Goal: Task Accomplishment & Management: Use online tool/utility

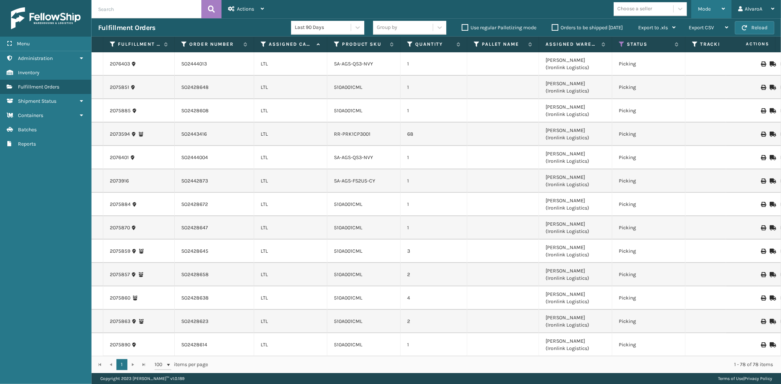
click at [697, 9] on div "Mode Regular Mode Picking Mode Labeling Mode Exit Scan Mode" at bounding box center [711, 9] width 40 height 18
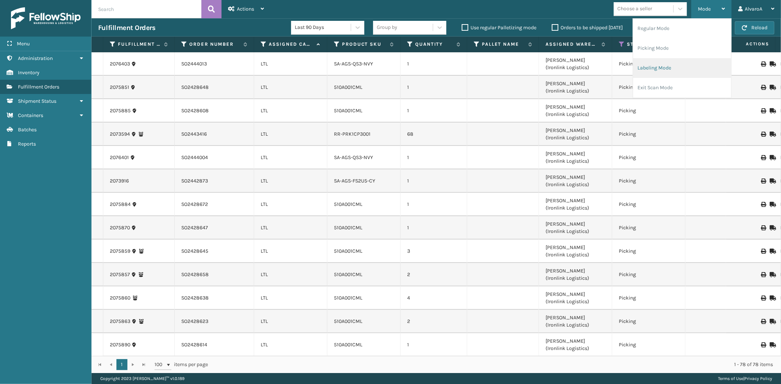
click at [662, 64] on li "Labeling Mode" at bounding box center [682, 68] width 98 height 20
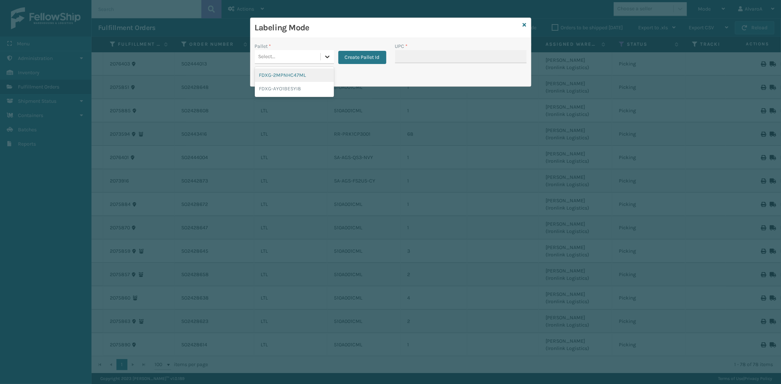
click at [324, 57] on icon at bounding box center [327, 56] width 7 height 7
click at [353, 53] on button "Create Pallet Id" at bounding box center [362, 57] width 48 height 13
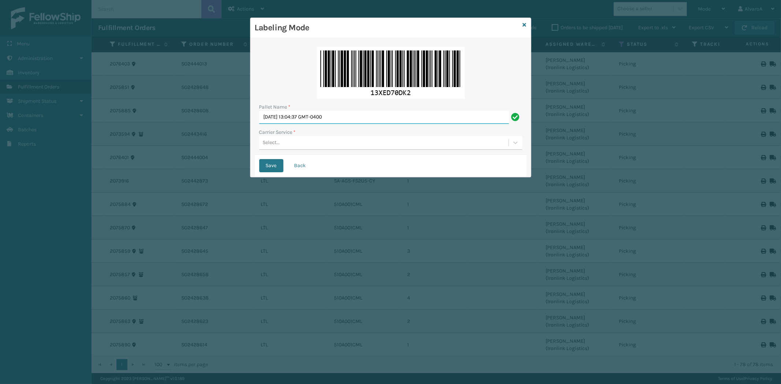
drag, startPoint x: 362, startPoint y: 115, endPoint x: 213, endPoint y: 124, distance: 149.6
click at [213, 124] on div "Labeling Mode Pallet Name * [DATE] 13:04:37 GMT-0400 Carrier Service * Select..…" at bounding box center [390, 192] width 781 height 384
type input "LPN 508522#2"
click at [281, 148] on div "Select..." at bounding box center [383, 143] width 249 height 12
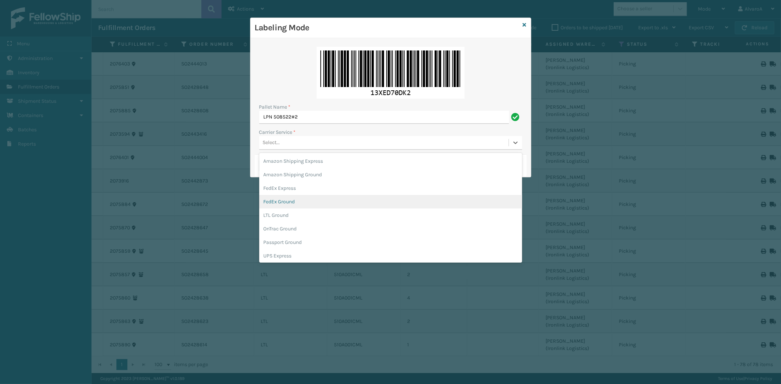
drag, startPoint x: 283, startPoint y: 199, endPoint x: 276, endPoint y: 180, distance: 20.1
click at [283, 198] on div "FedEx Ground" at bounding box center [390, 202] width 263 height 14
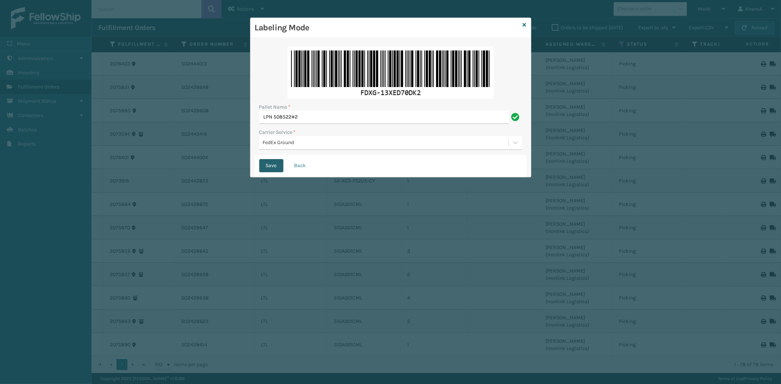
click at [275, 165] on button "Save" at bounding box center [271, 165] width 24 height 13
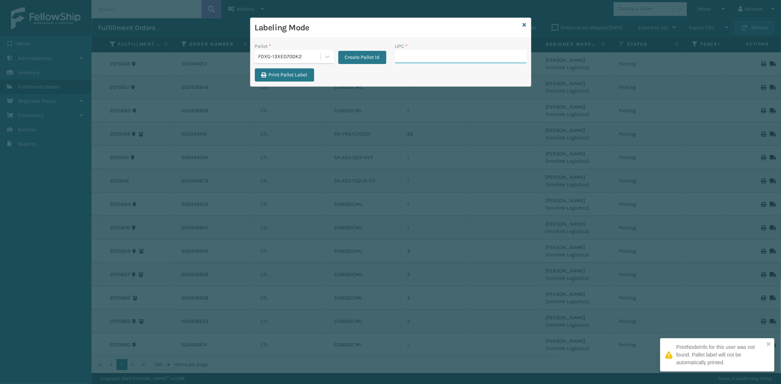
click at [404, 55] on input "UPC *" at bounding box center [460, 56] width 131 height 13
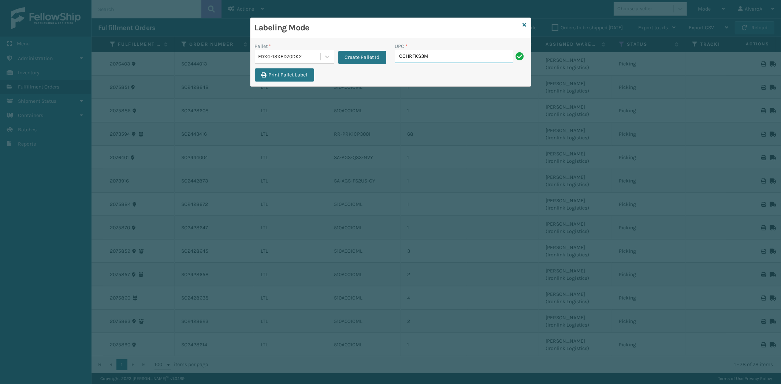
type input "CCHRFKS3M26BRRA"
click at [414, 54] on input "UPC *" at bounding box center [460, 56] width 131 height 13
type input "131A013NVY"
type input "SC-CRYS3LU2051"
type input "CCHRFKS2M26BKVA"
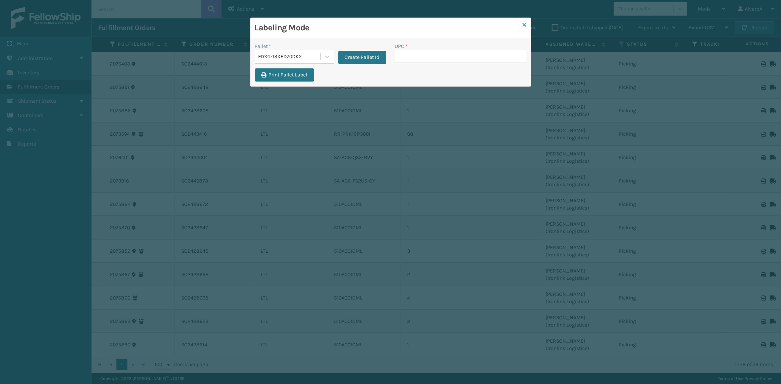
click at [523, 25] on icon at bounding box center [525, 24] width 4 height 5
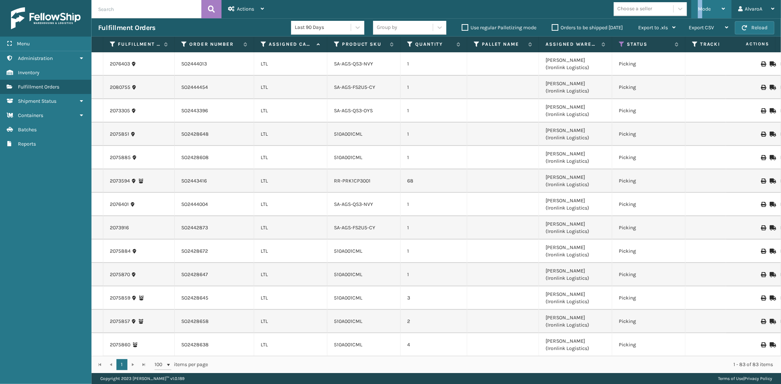
click at [701, 15] on div "Mode" at bounding box center [711, 9] width 27 height 18
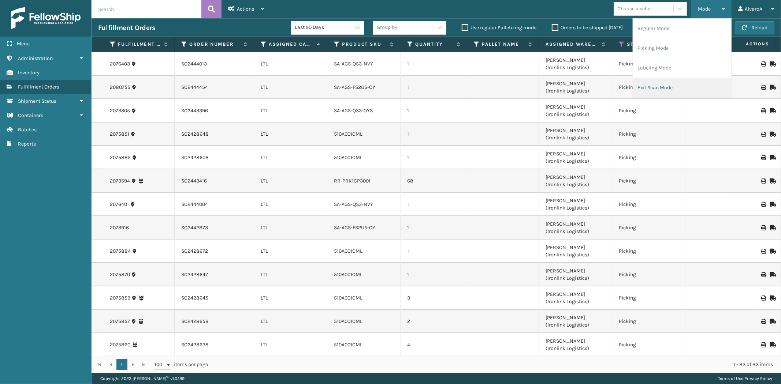
click at [658, 92] on li "Exit Scan Mode" at bounding box center [682, 88] width 98 height 20
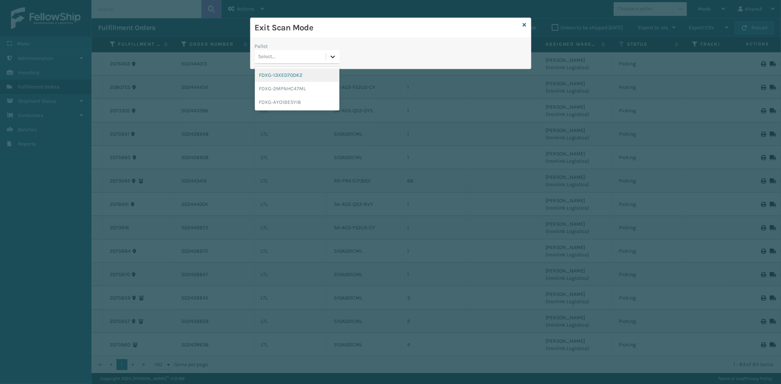
click at [339, 61] on div at bounding box center [332, 56] width 13 height 13
drag, startPoint x: 288, startPoint y: 86, endPoint x: 288, endPoint y: 75, distance: 11.7
click at [288, 75] on div "FDXG-13XED70DK2 FDXG-2MPNHC47ML FDXG-AYO1BESYI8" at bounding box center [297, 89] width 85 height 44
click at [288, 75] on div "FDXG-13XED70DK2" at bounding box center [297, 75] width 85 height 14
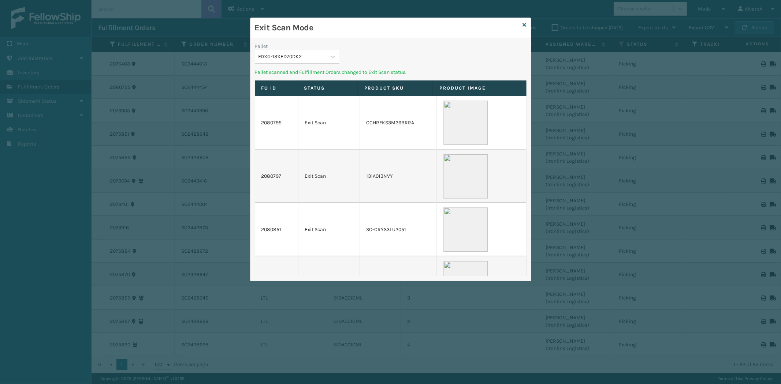
click at [526, 23] on div "Exit Scan Mode" at bounding box center [390, 28] width 280 height 20
click at [526, 25] on icon at bounding box center [525, 24] width 4 height 5
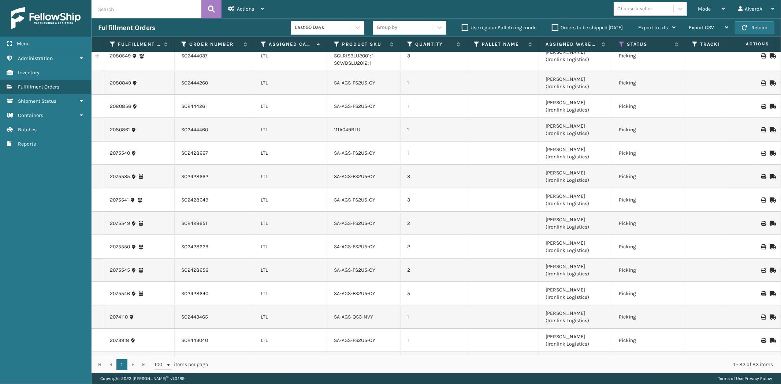
scroll to position [1652, 0]
